Goal: Transaction & Acquisition: Obtain resource

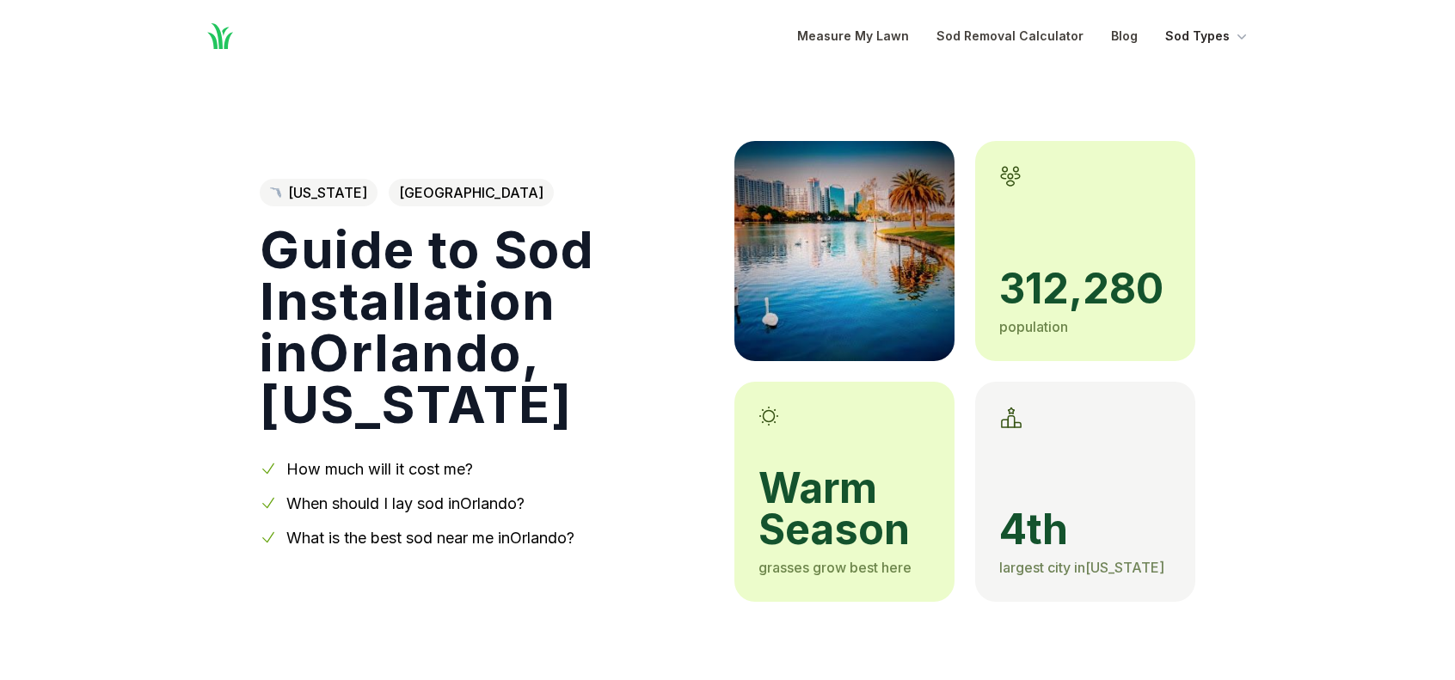
click at [1242, 35] on icon "Global" at bounding box center [1241, 36] width 17 height 17
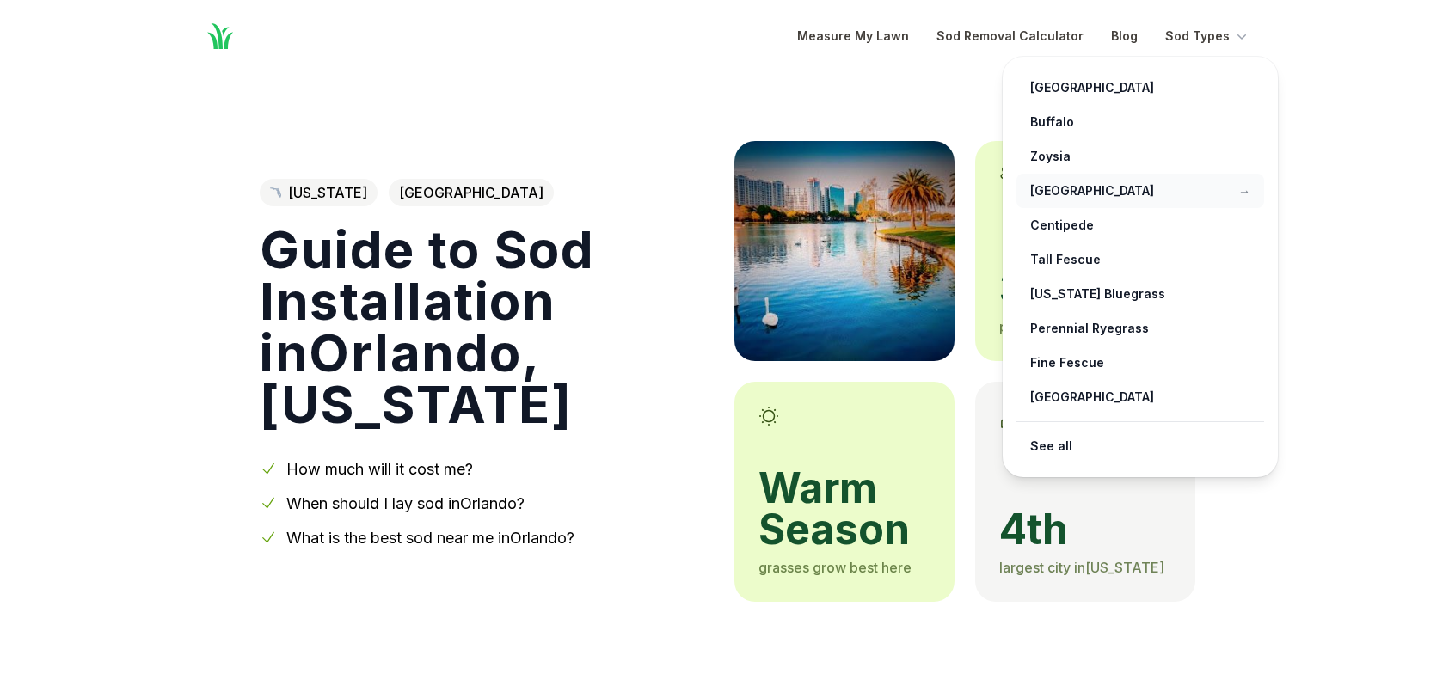
click at [1077, 191] on link "[GEOGRAPHIC_DATA] →" at bounding box center [1141, 191] width 248 height 34
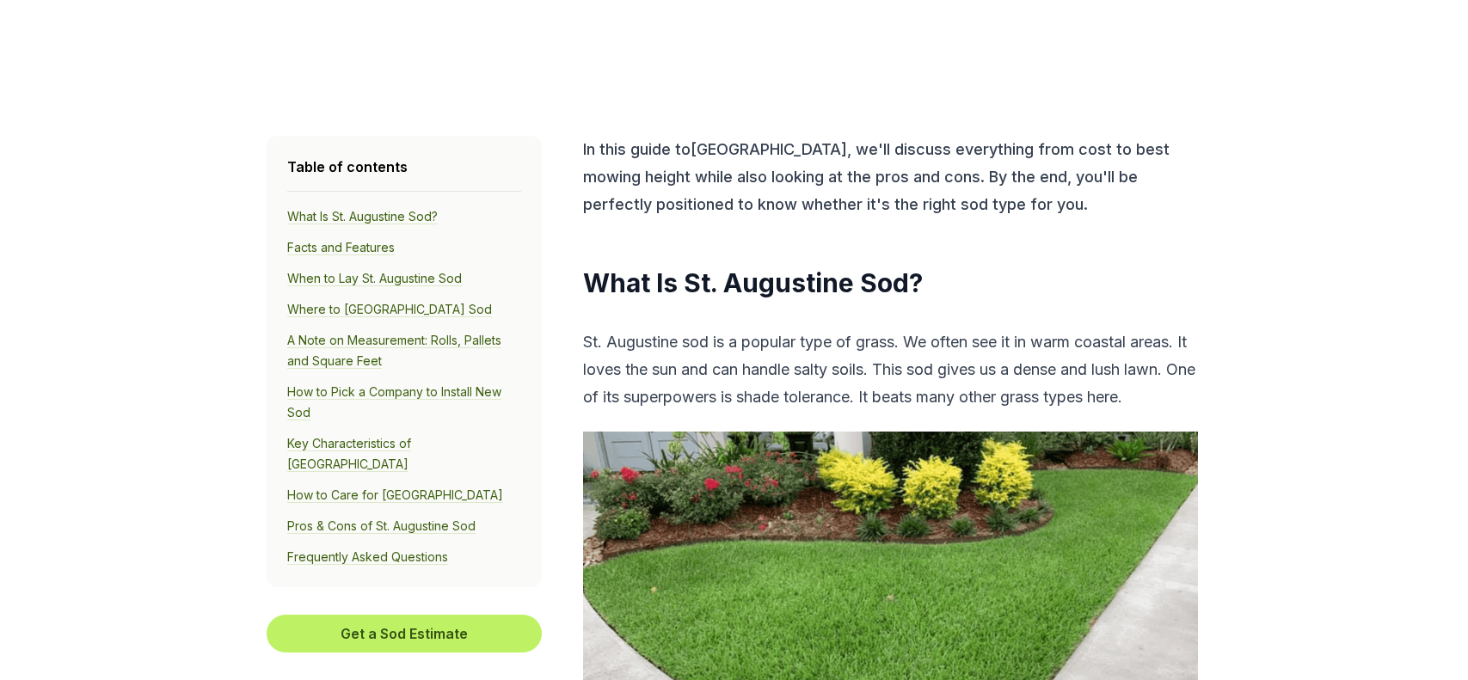
scroll to position [602, 0]
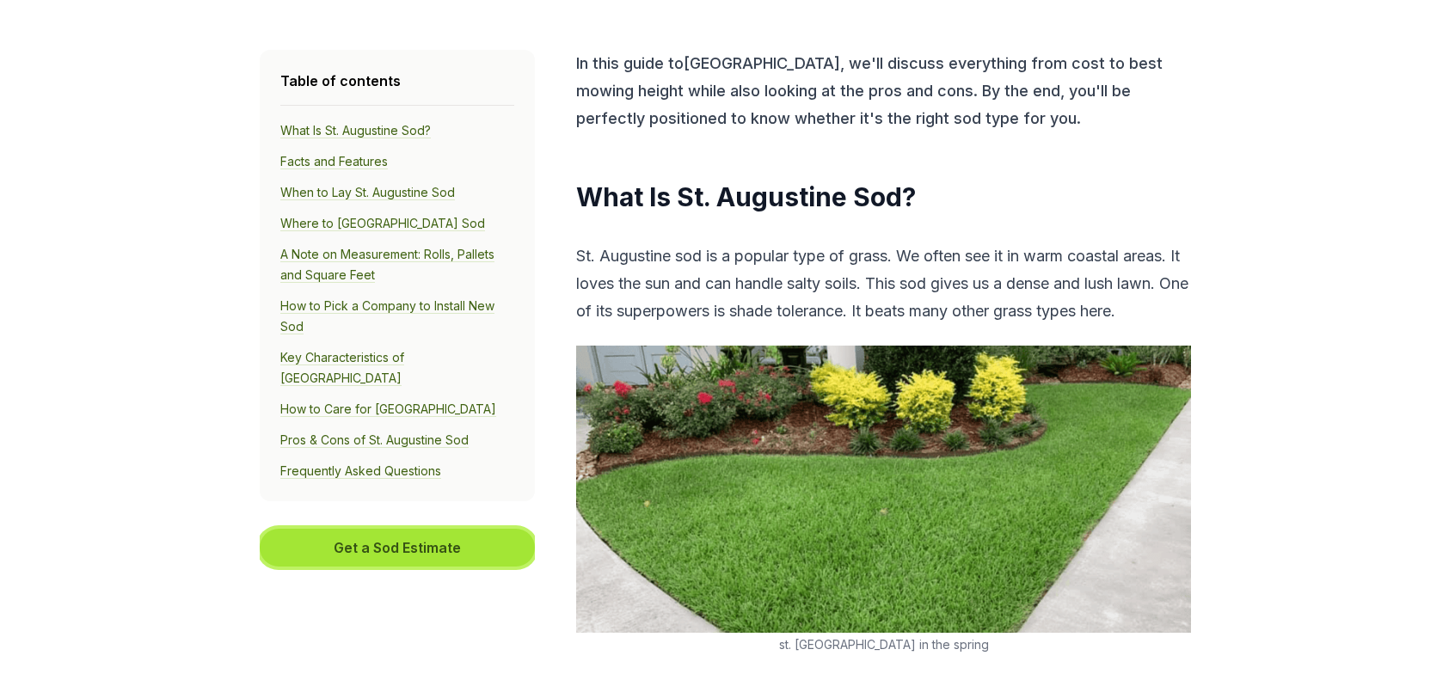
click at [373, 529] on button "Get a Sod Estimate" at bounding box center [397, 548] width 275 height 38
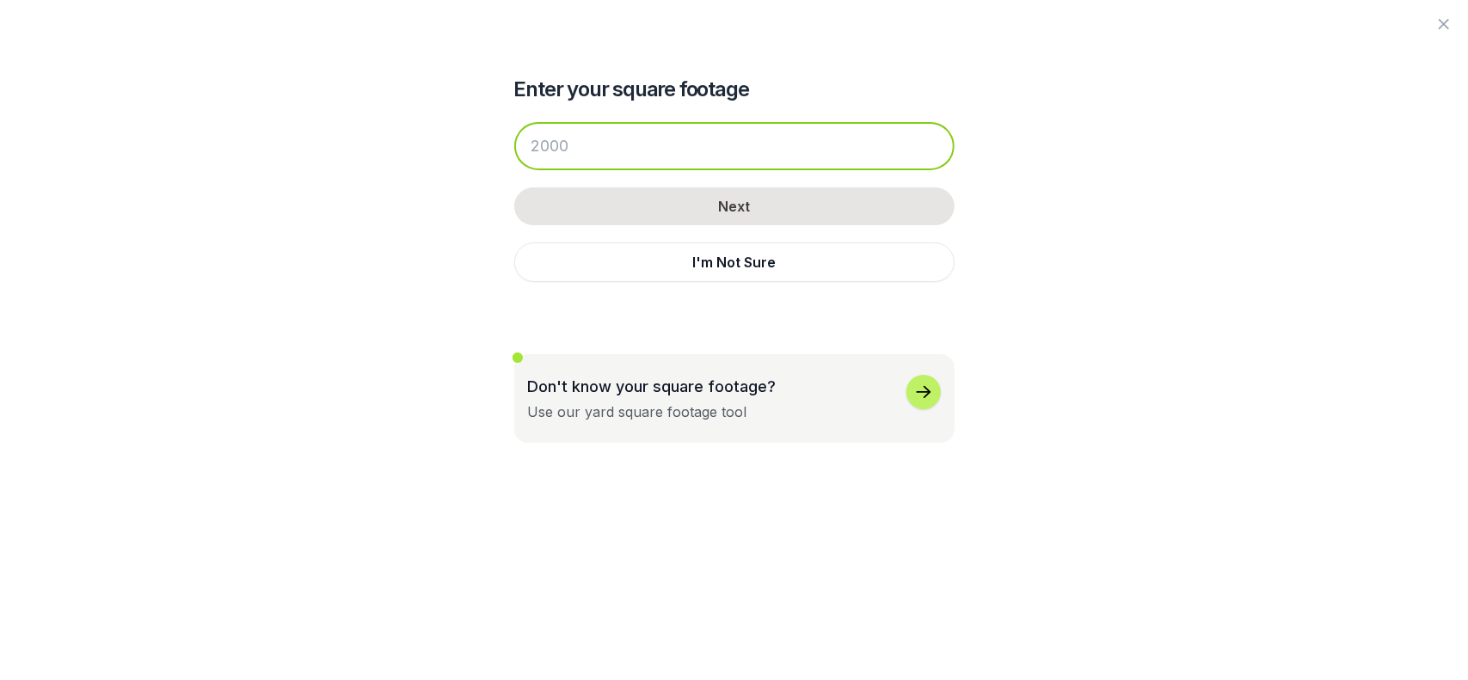
click at [576, 140] on input "number" at bounding box center [734, 146] width 440 height 48
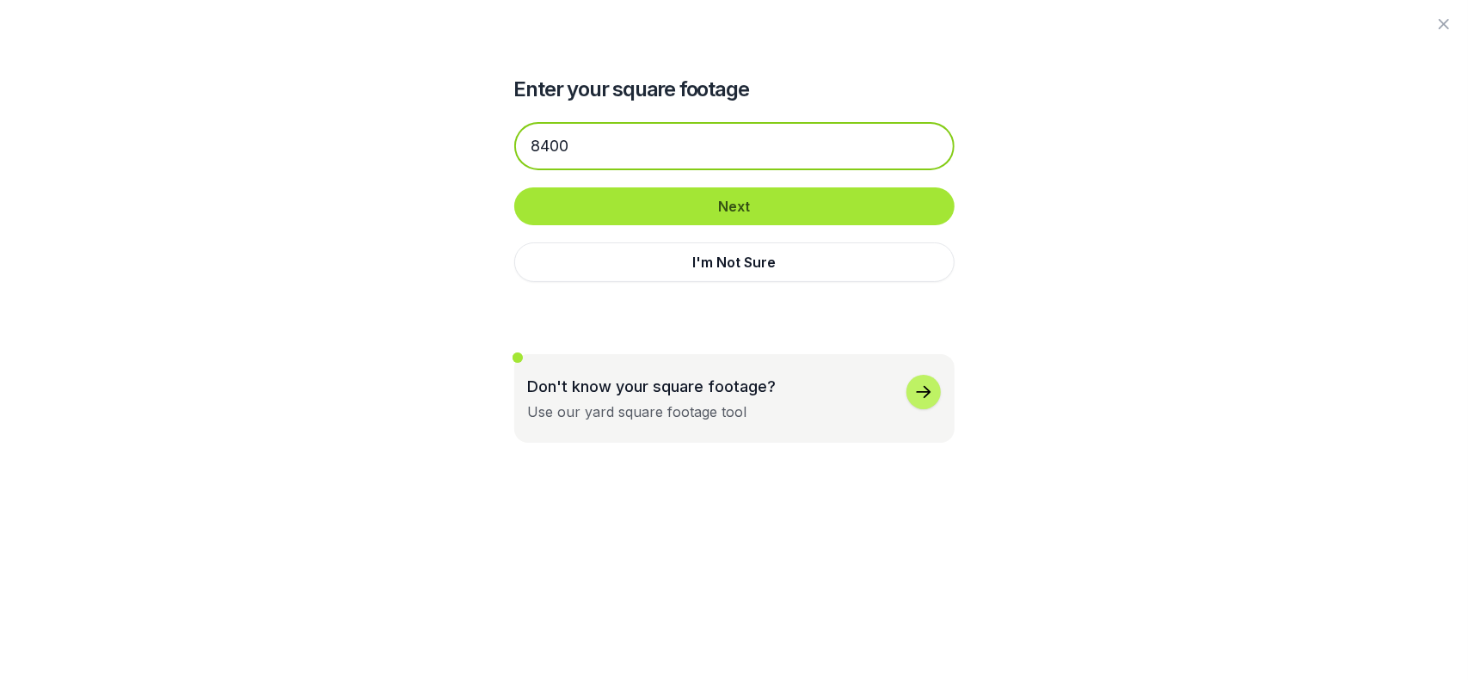
type input "8400"
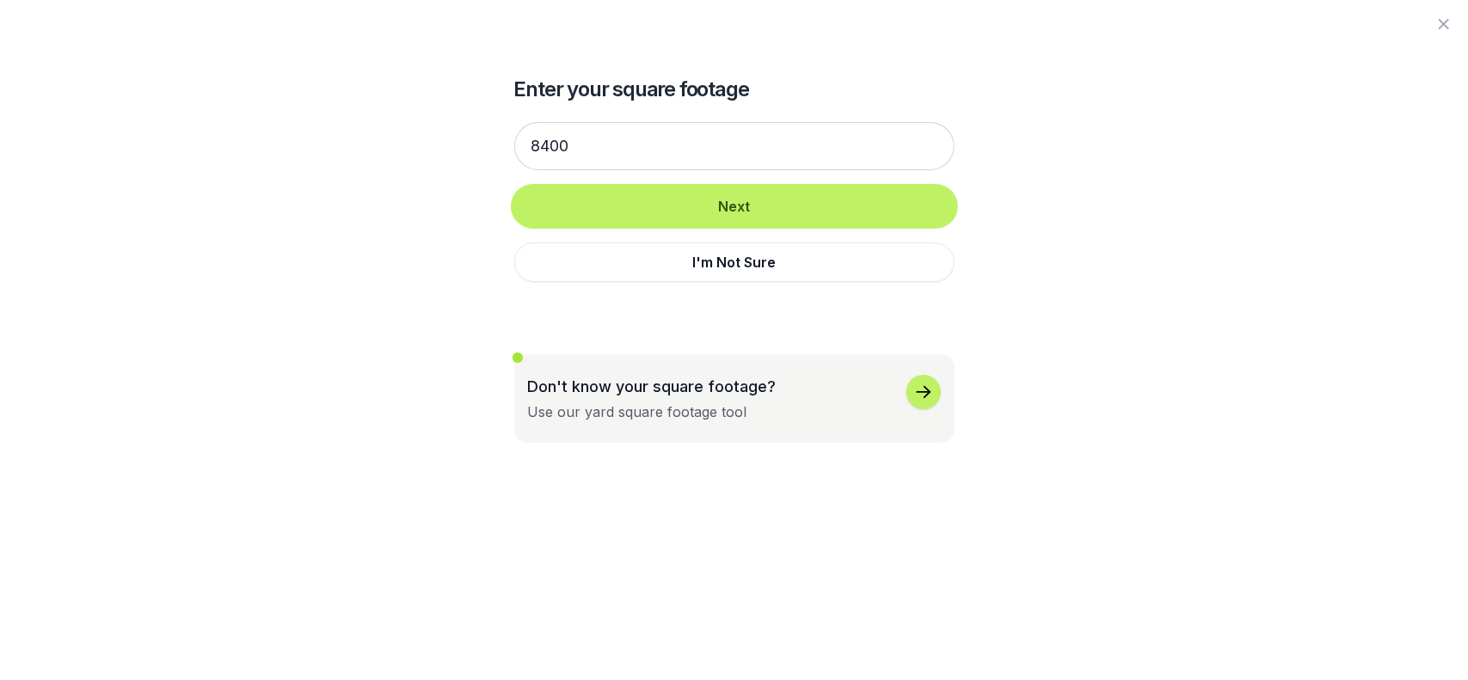
click at [736, 205] on button "Next" at bounding box center [734, 206] width 440 height 38
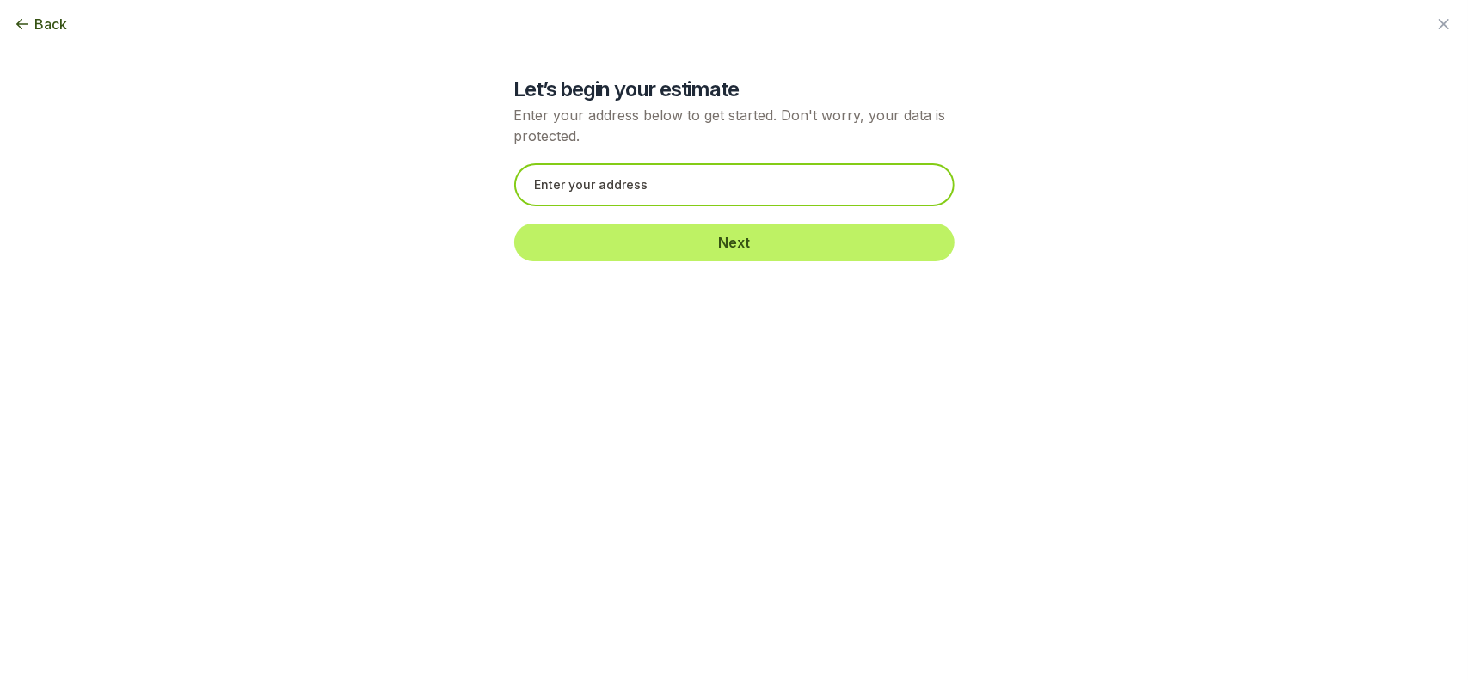
click at [646, 188] on input "text" at bounding box center [734, 184] width 440 height 43
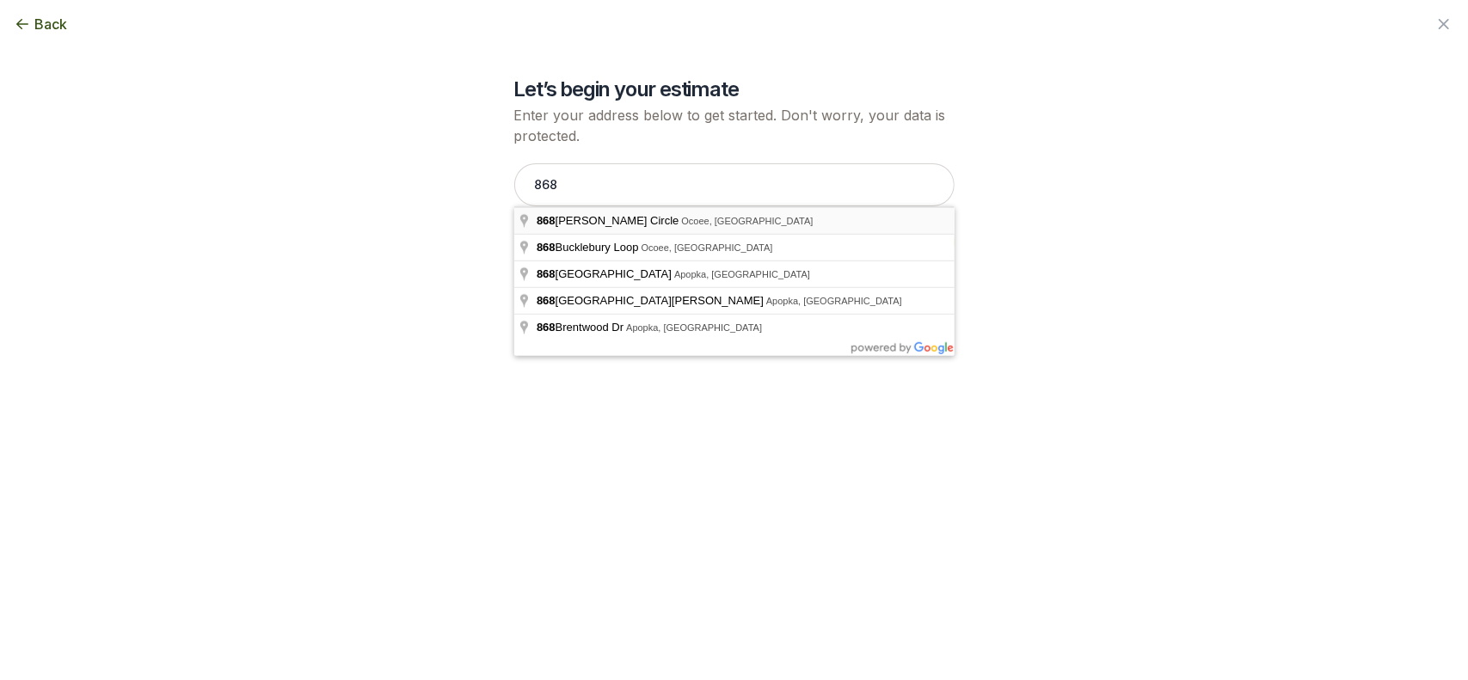
type input "[STREET_ADDRESS][PERSON_NAME]"
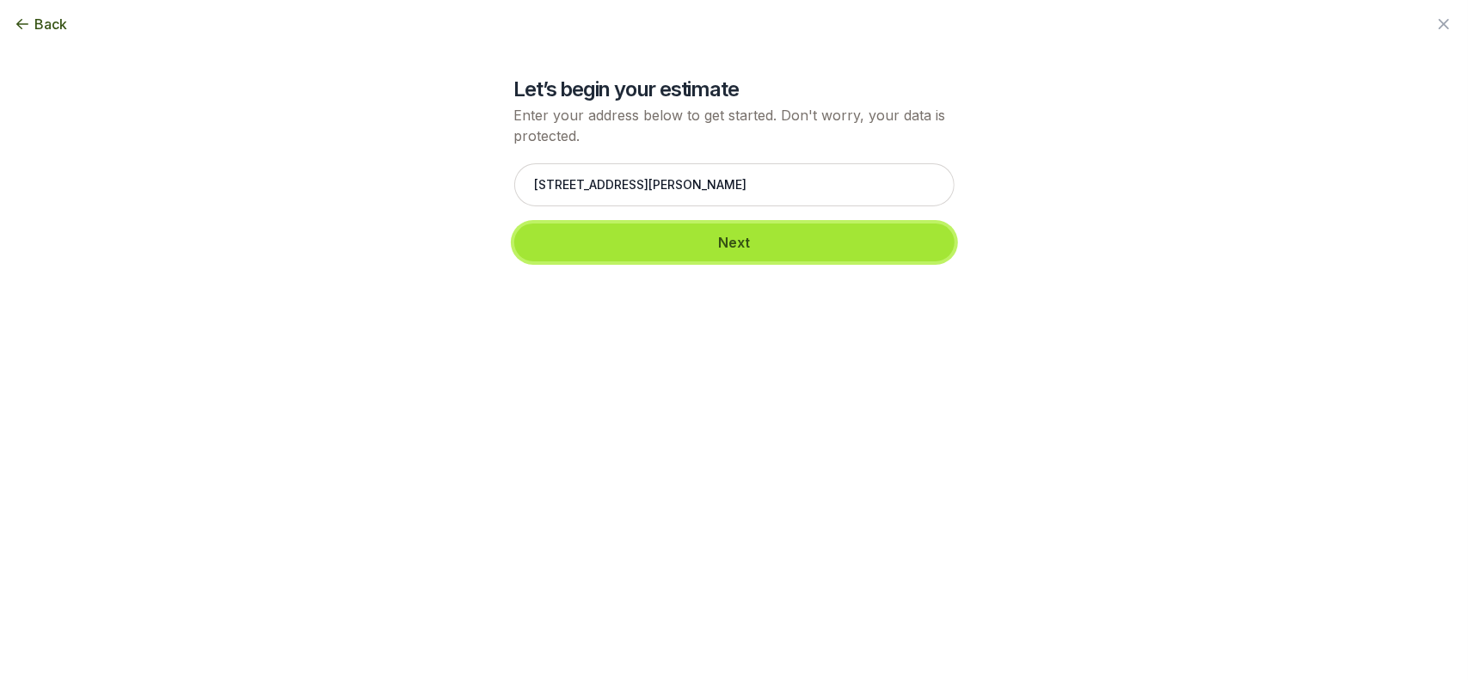
click at [697, 239] on button "Next" at bounding box center [734, 243] width 440 height 38
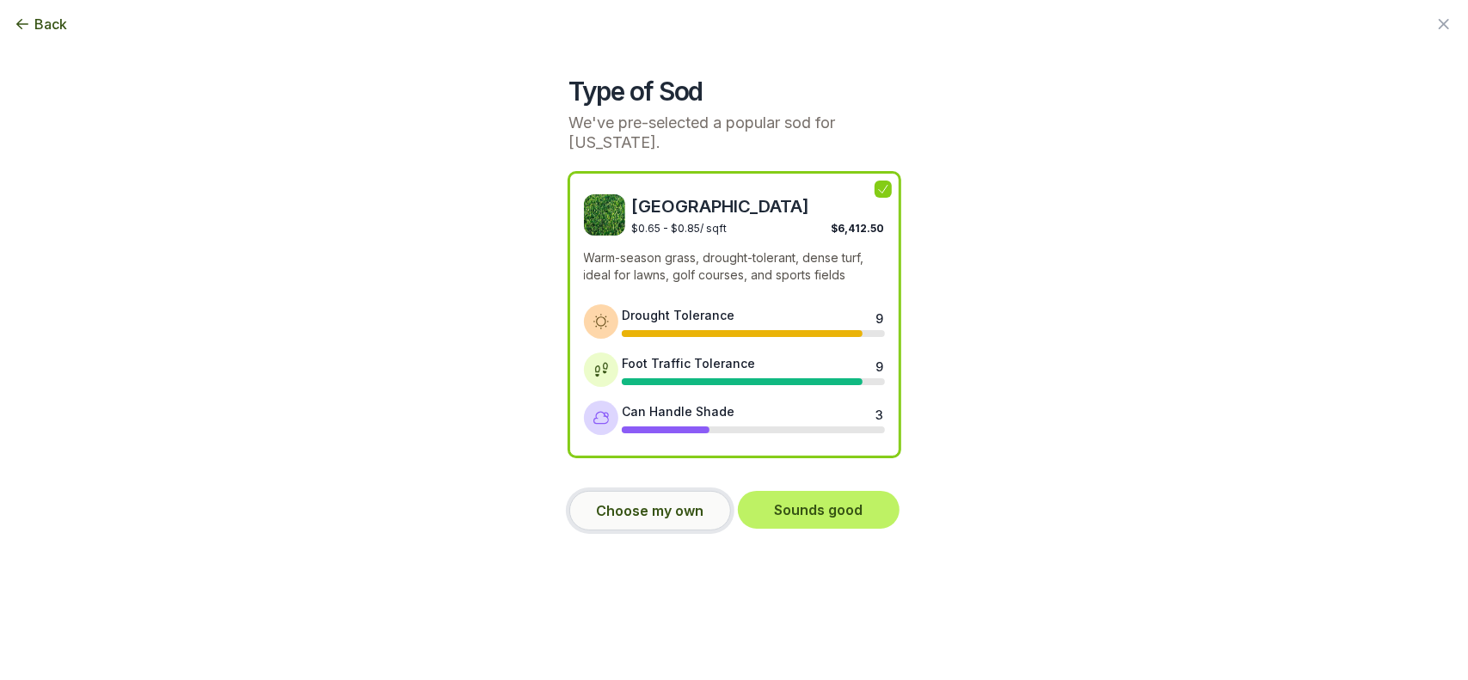
click at [656, 510] on button "Choose my own" at bounding box center [650, 511] width 162 height 40
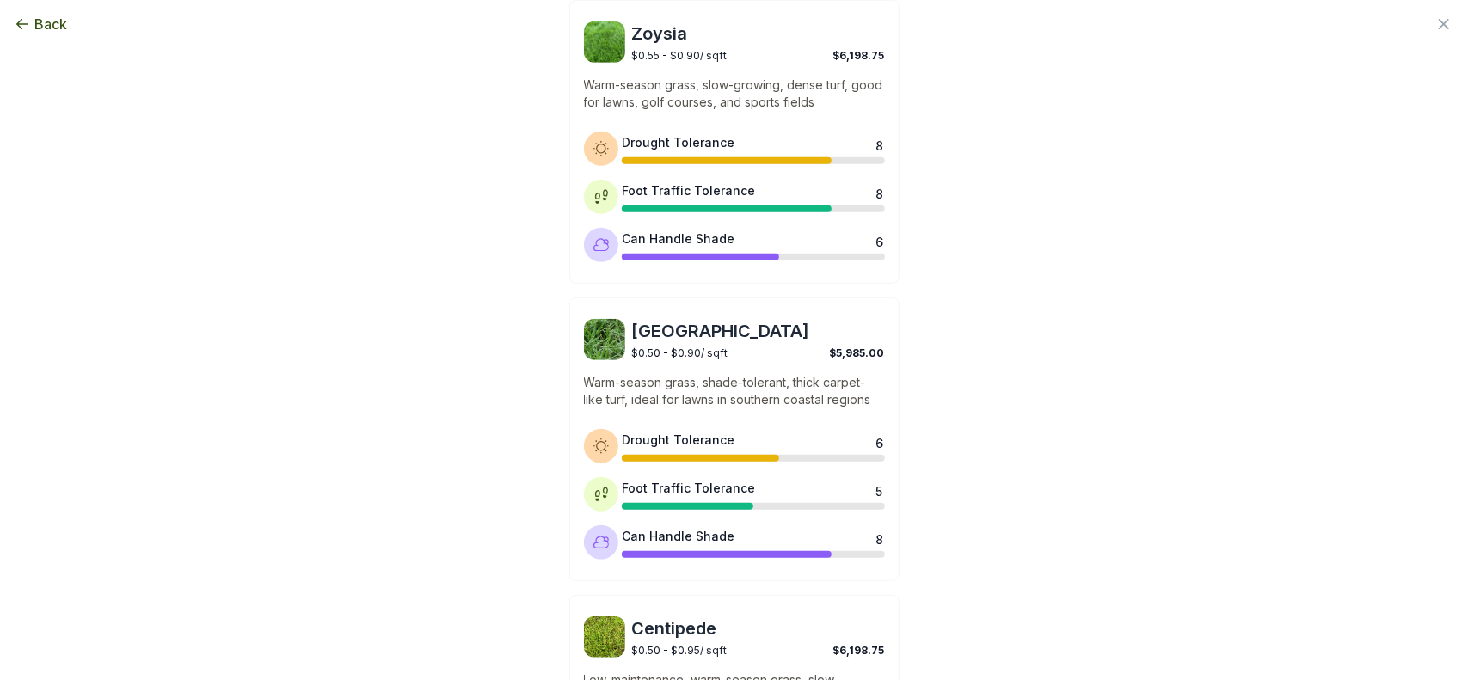
scroll to position [774, 0]
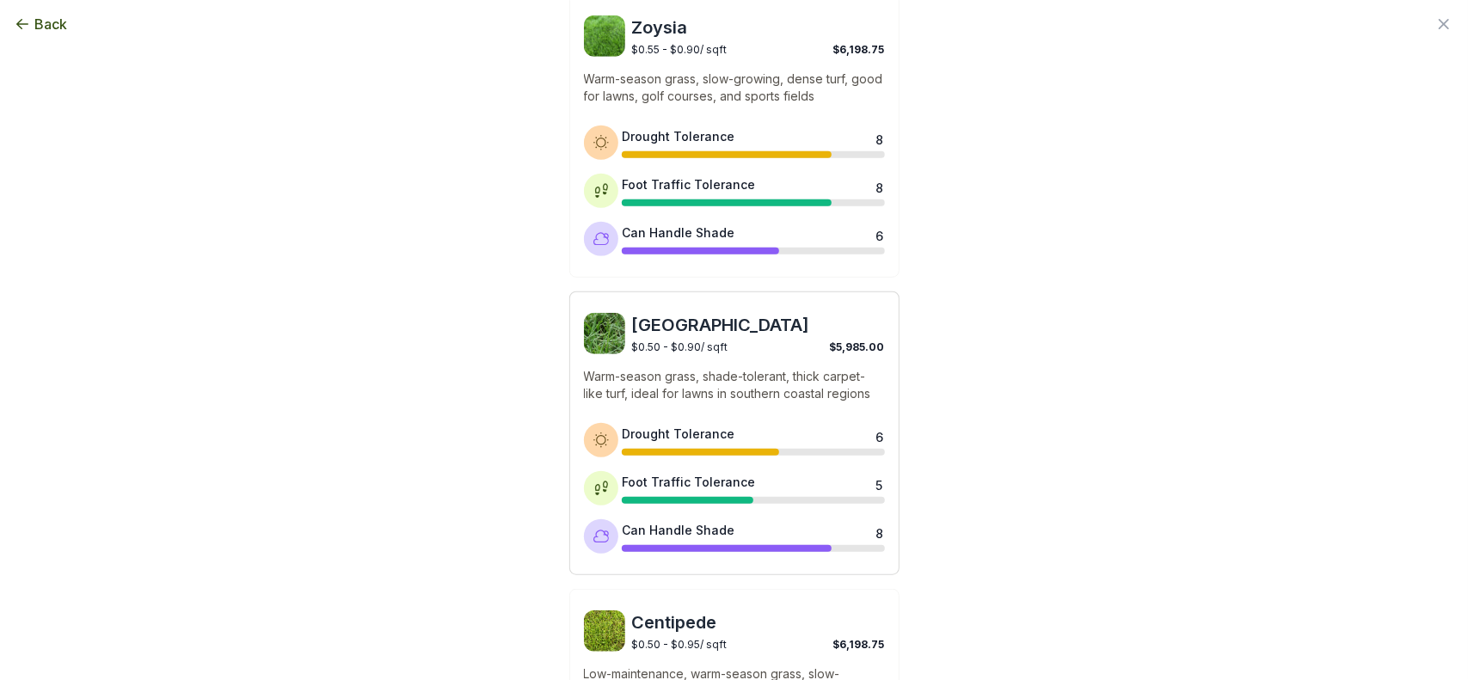
click at [684, 330] on span "[GEOGRAPHIC_DATA]" at bounding box center [758, 325] width 253 height 24
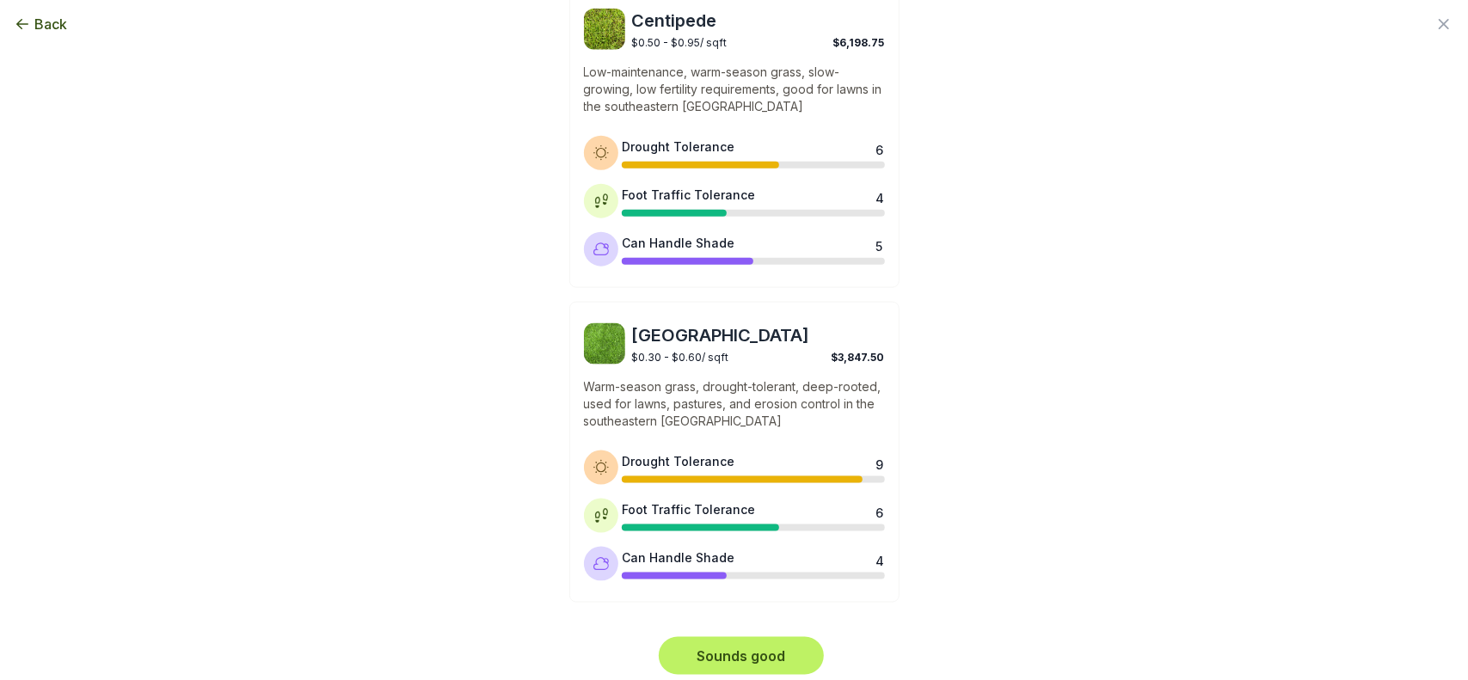
scroll to position [1381, 0]
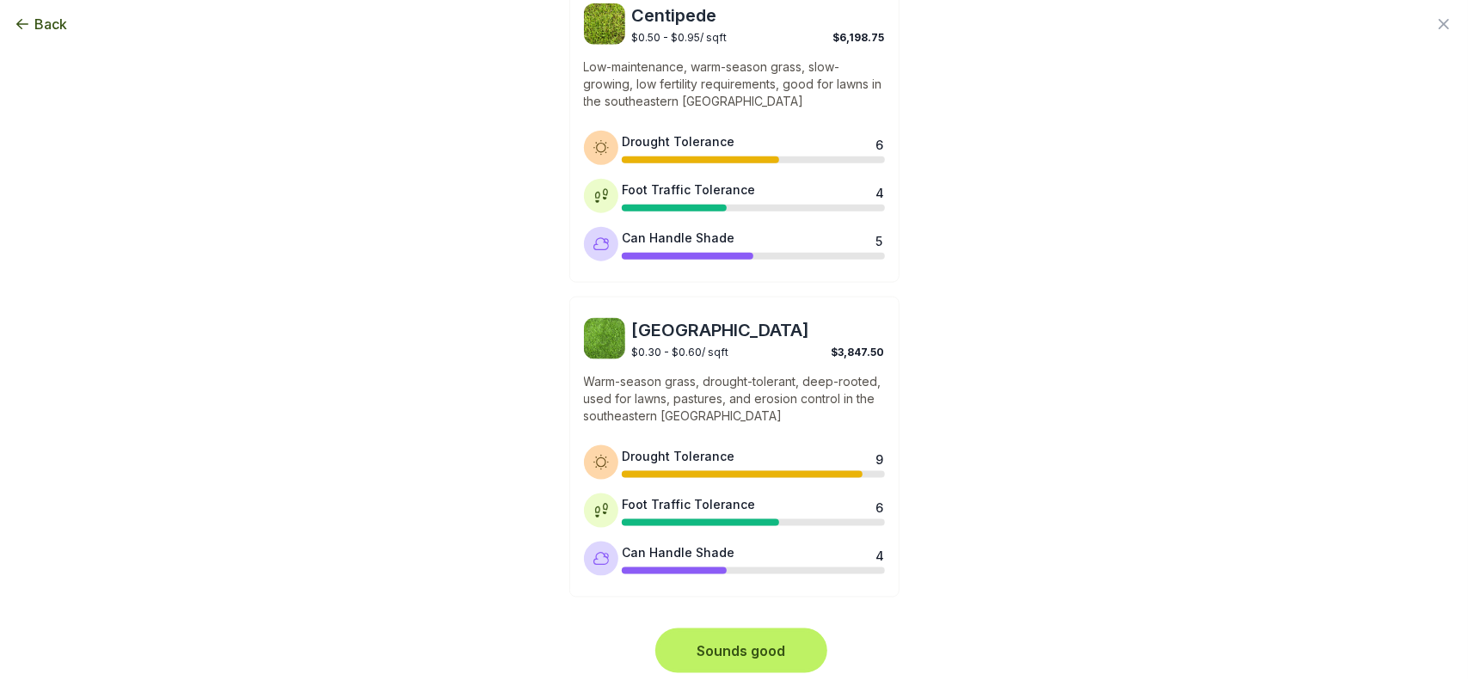
click at [728, 646] on button "Sounds good" at bounding box center [741, 651] width 165 height 38
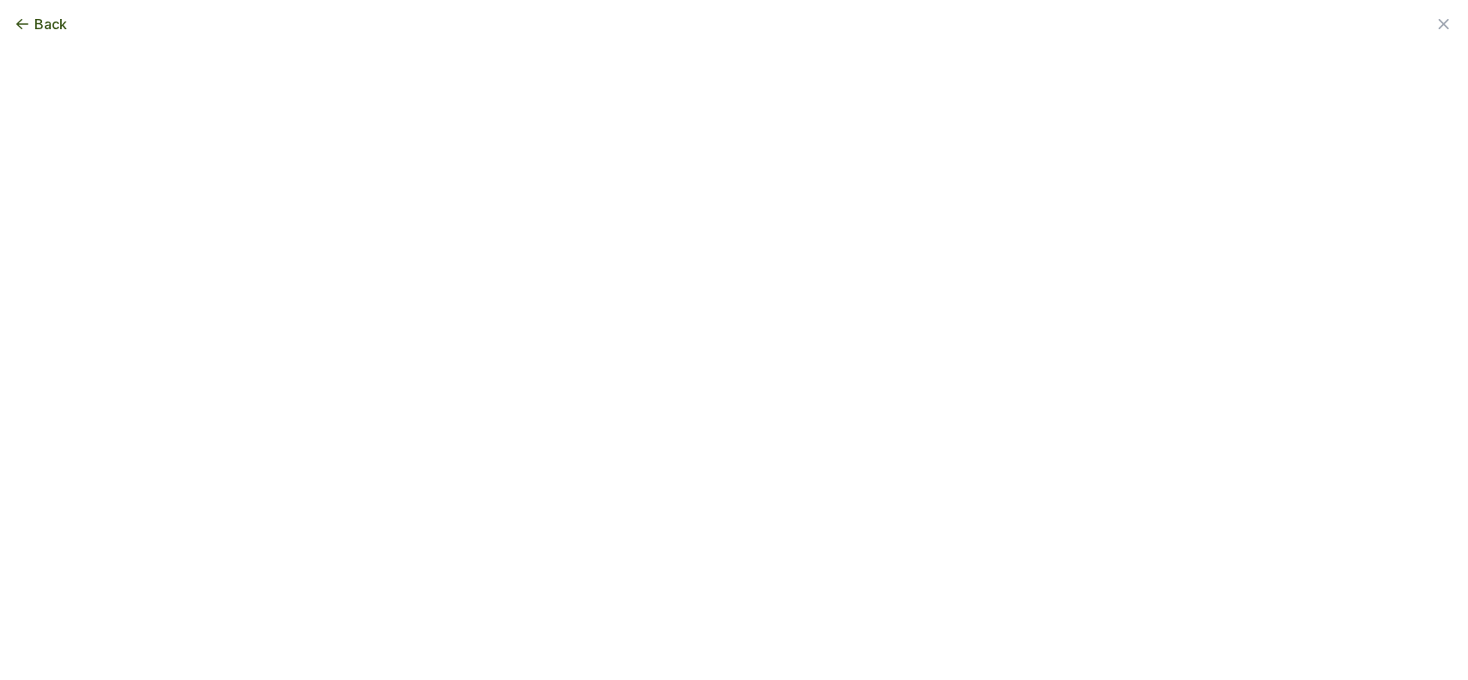
scroll to position [0, 0]
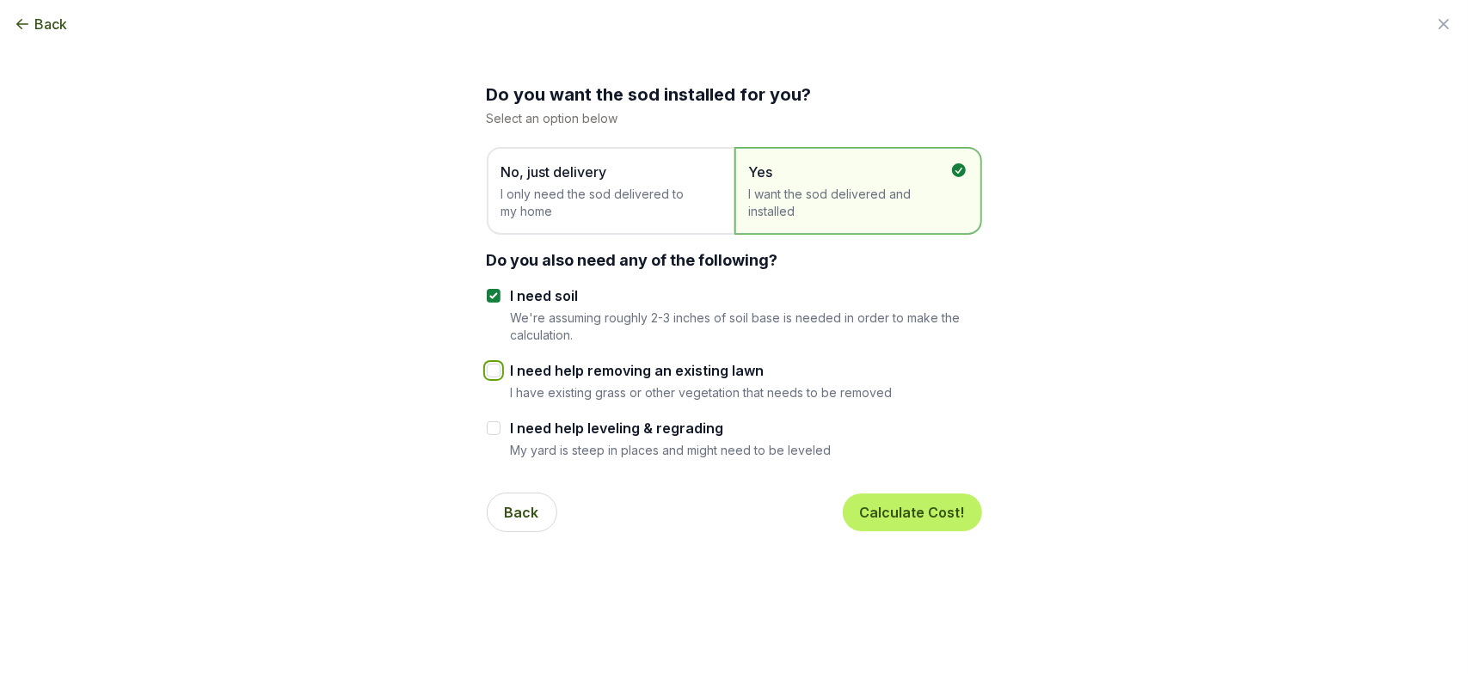
click at [488, 371] on input "I need help removing an existing lawn" at bounding box center [494, 371] width 14 height 14
checkbox input "true"
click at [907, 514] on button "Calculate Cost!" at bounding box center [912, 513] width 139 height 38
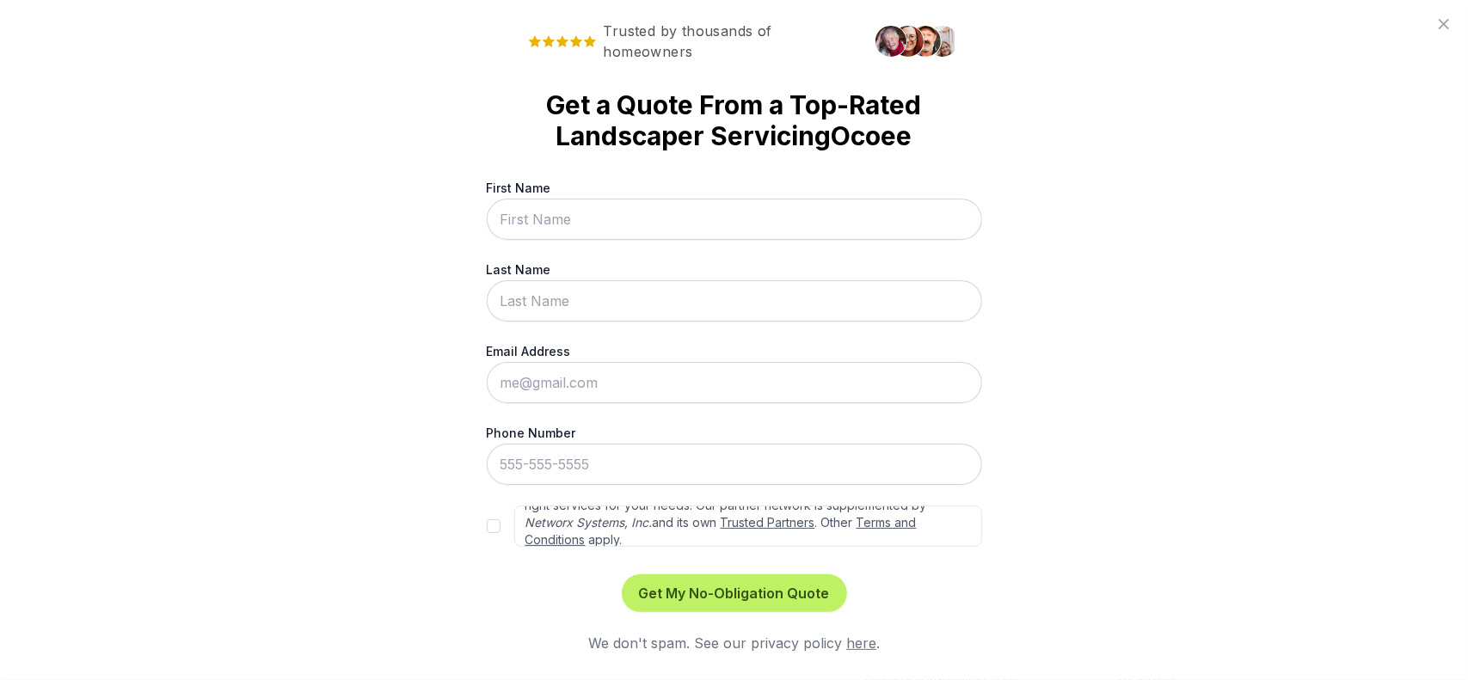
scroll to position [77, 0]
